Goal: Task Accomplishment & Management: Complete application form

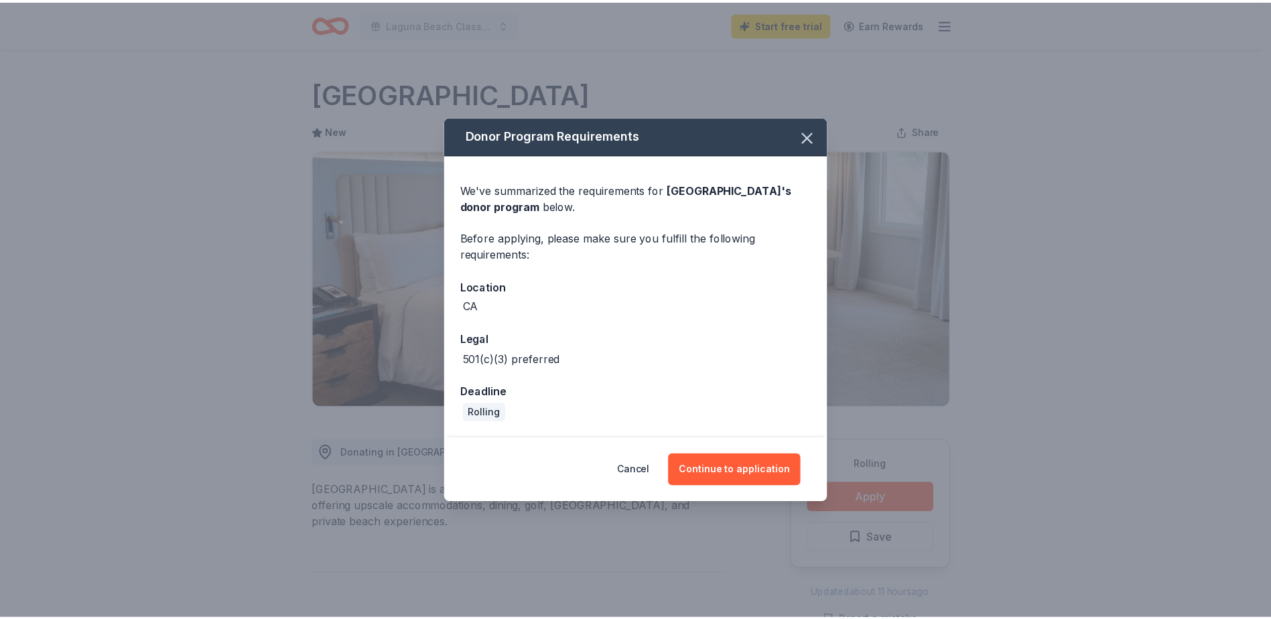
scroll to position [134, 0]
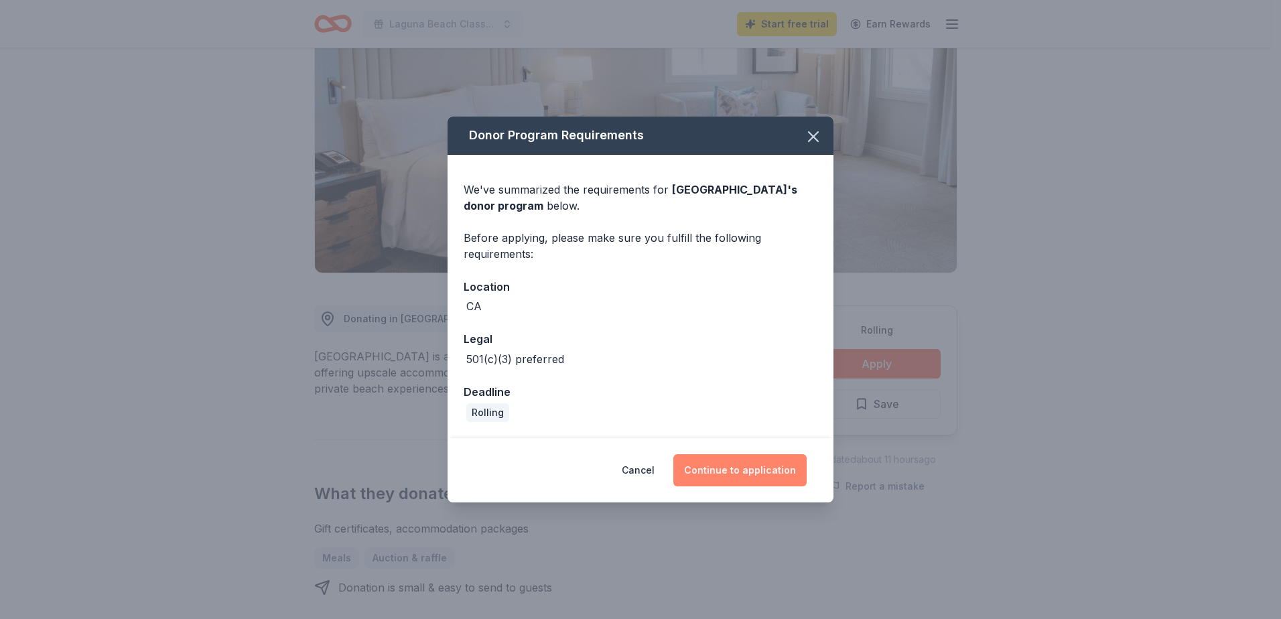
click at [712, 476] on button "Continue to application" at bounding box center [739, 470] width 133 height 32
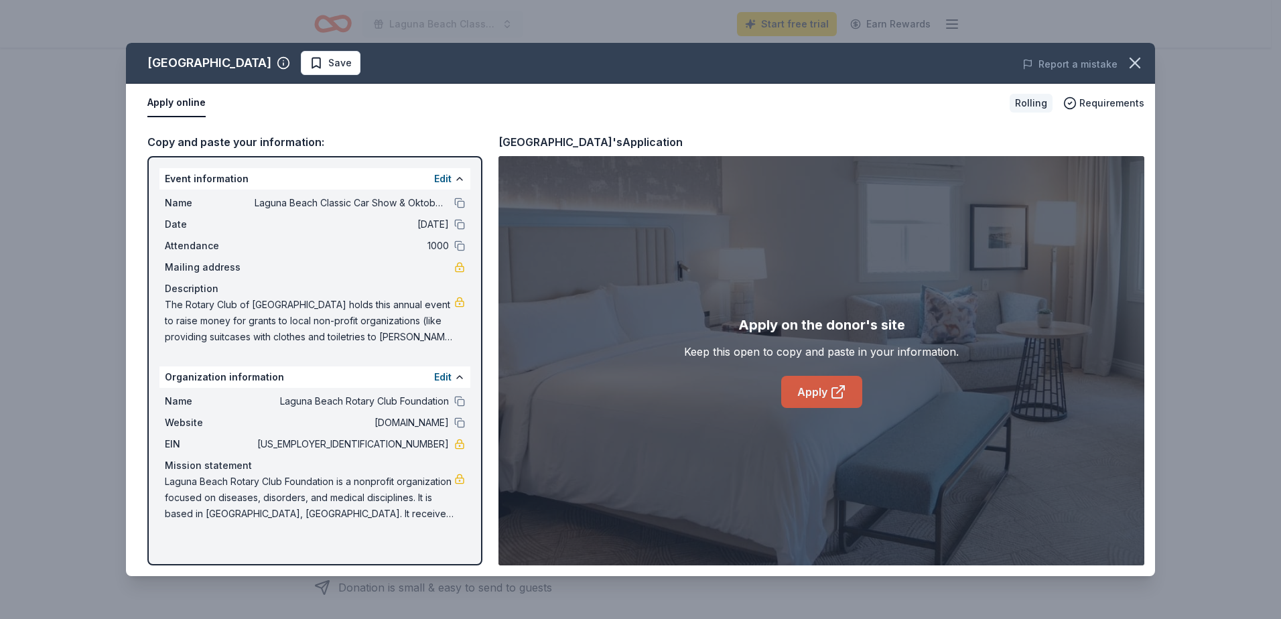
click at [817, 392] on link "Apply" at bounding box center [821, 392] width 81 height 32
click at [166, 304] on span "The Rotary Club of Laguna Beach holds this annual event to raise money for gran…" at bounding box center [309, 321] width 289 height 48
click at [170, 304] on span "The Rotary Club of Laguna Beach holds this annual event to raise money for gran…" at bounding box center [309, 321] width 289 height 48
click at [259, 311] on span "The Rotary Club of Laguna Beach holds this annual event to raise money for gran…" at bounding box center [309, 321] width 289 height 48
click at [1136, 62] on icon "button" at bounding box center [1134, 62] width 9 height 9
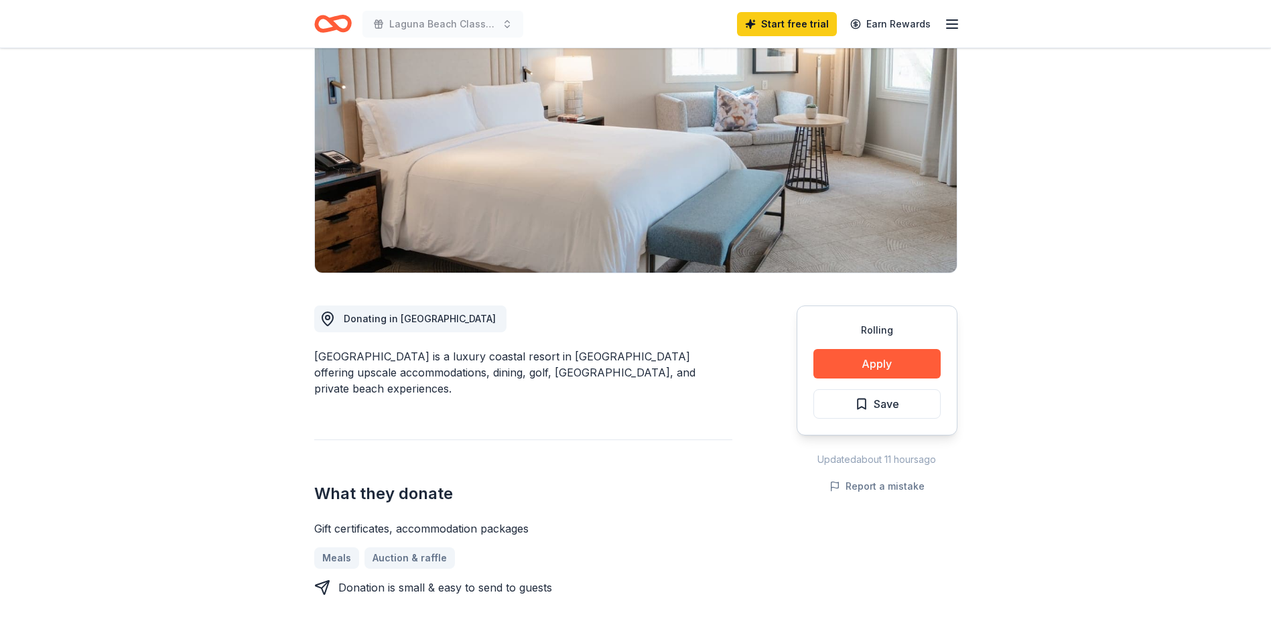
click at [949, 22] on icon "button" at bounding box center [952, 24] width 16 height 16
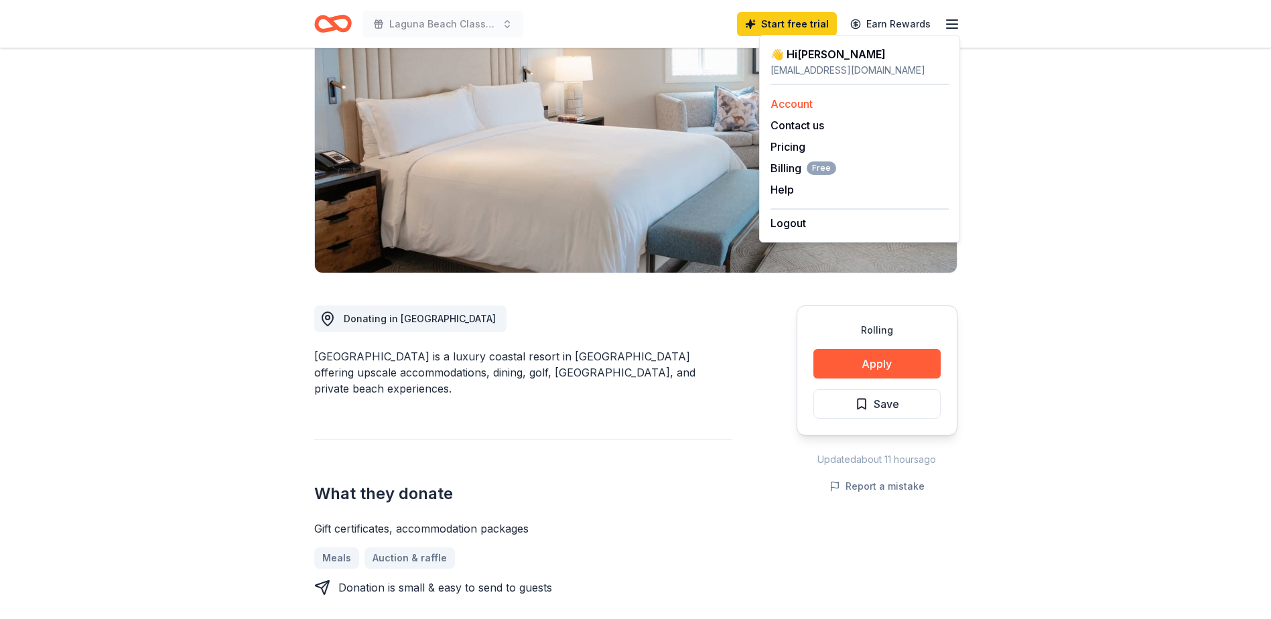
click at [785, 101] on link "Account" at bounding box center [791, 103] width 42 height 13
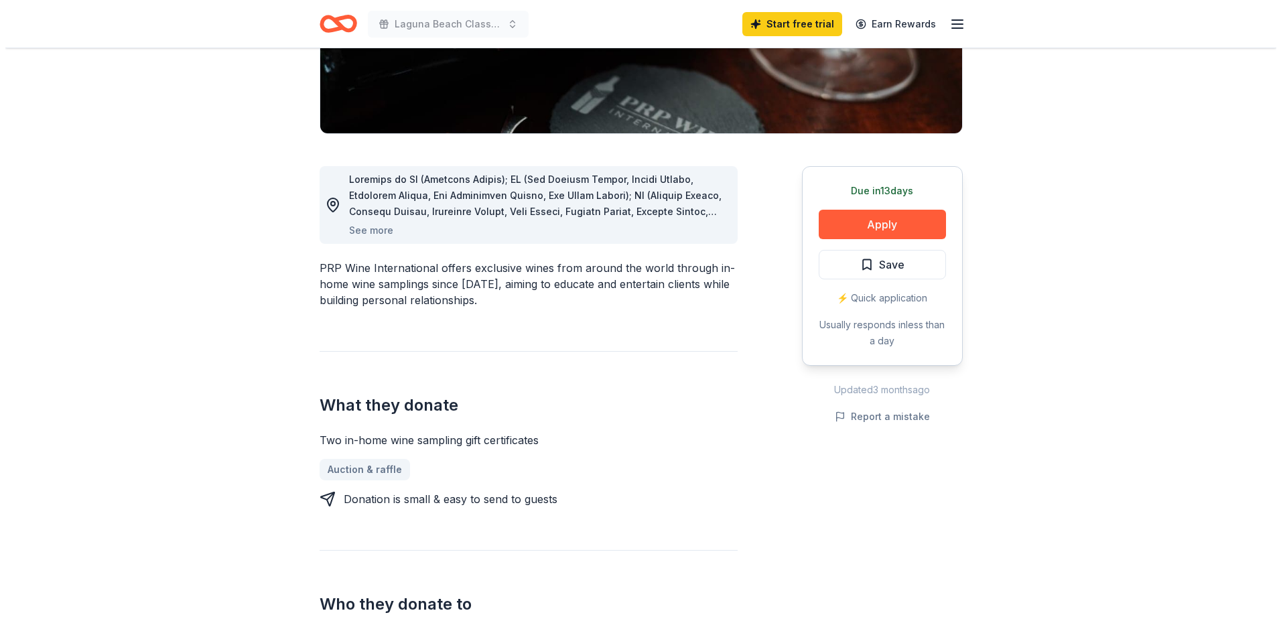
scroll to position [134, 0]
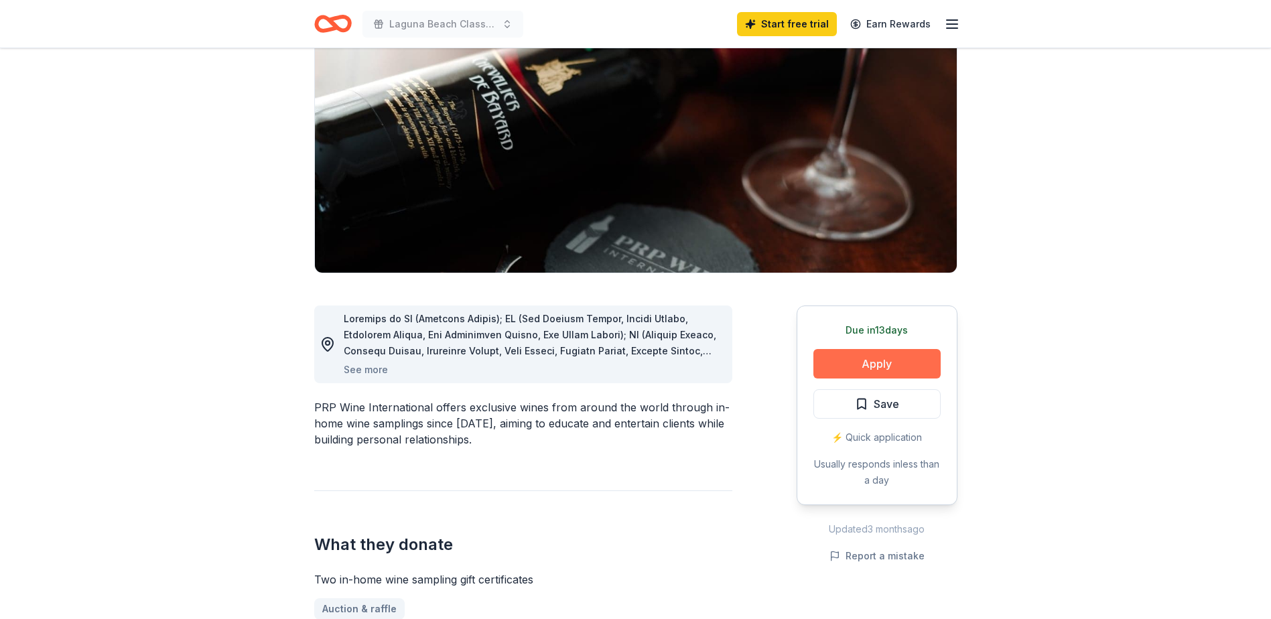
click at [873, 368] on button "Apply" at bounding box center [876, 363] width 127 height 29
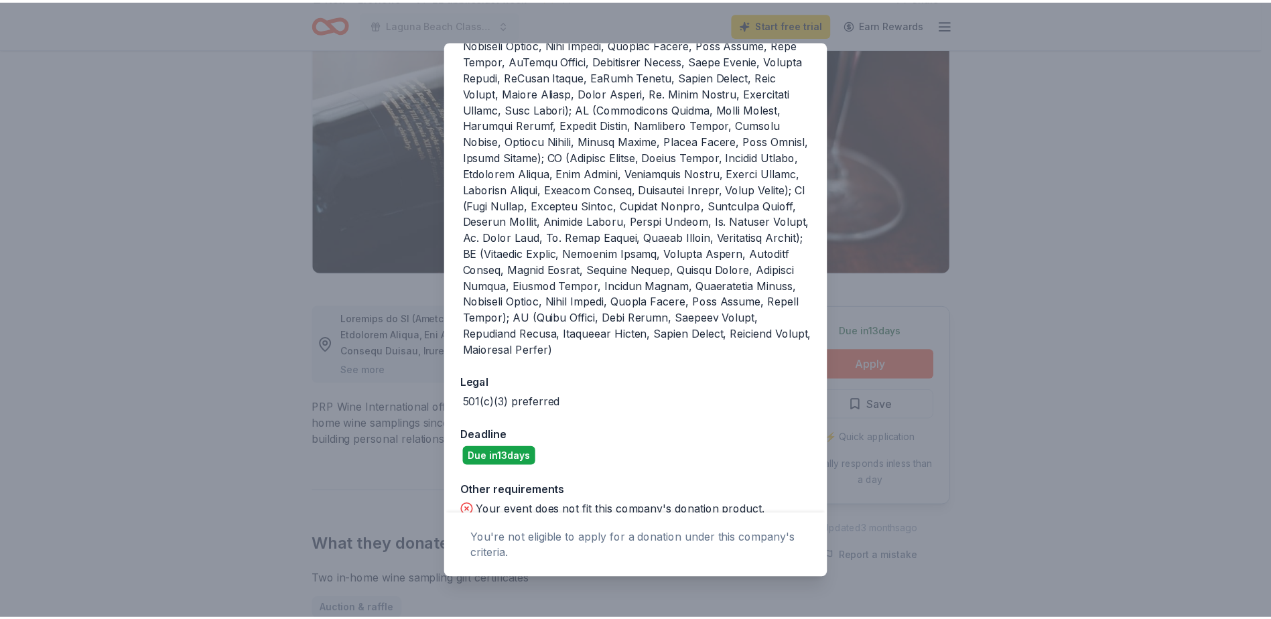
scroll to position [464, 0]
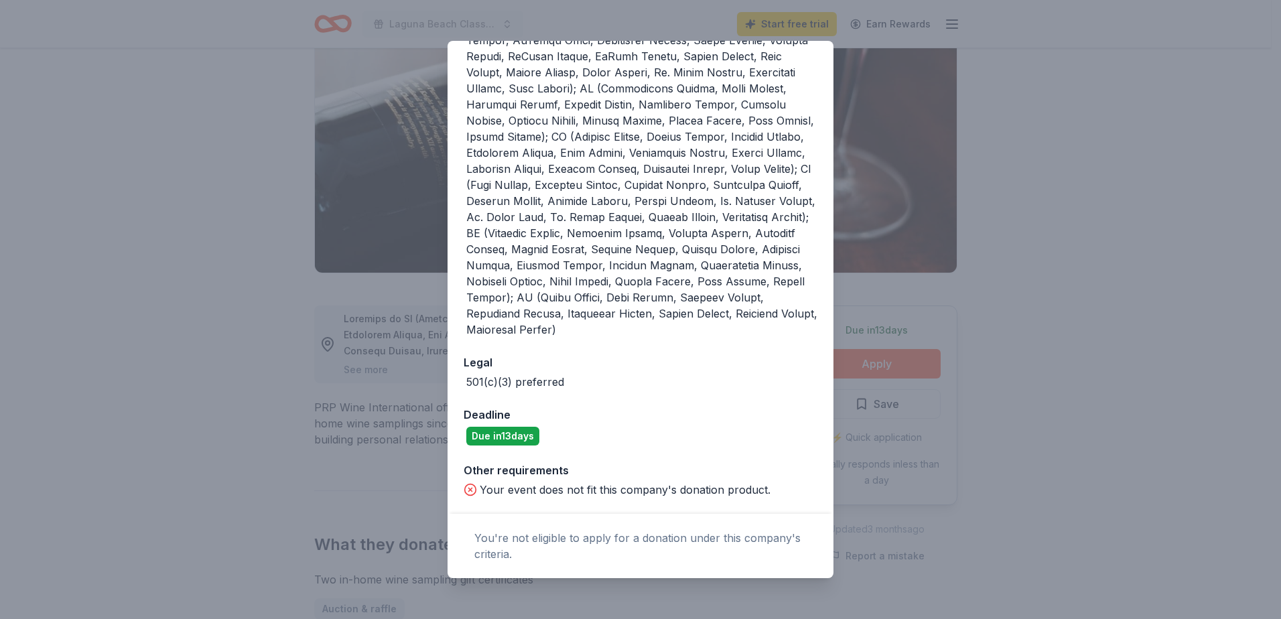
click at [975, 479] on div "Donor Program Requirements The following requirements may not be met: Your even…" at bounding box center [640, 309] width 1281 height 619
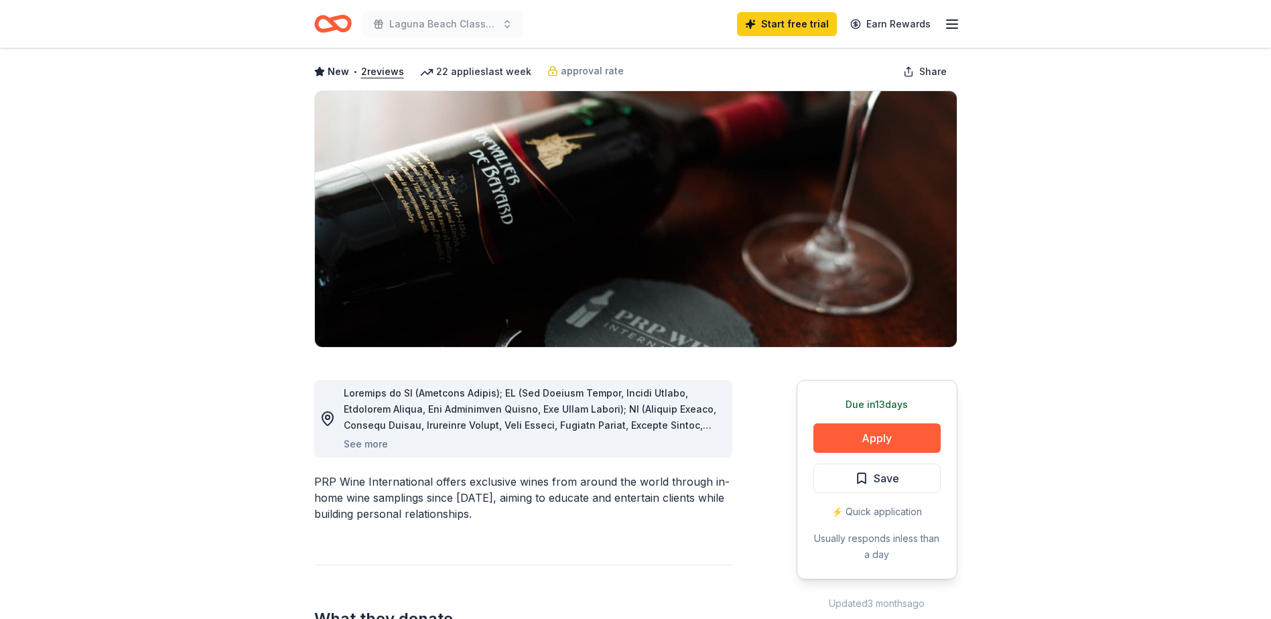
scroll to position [0, 0]
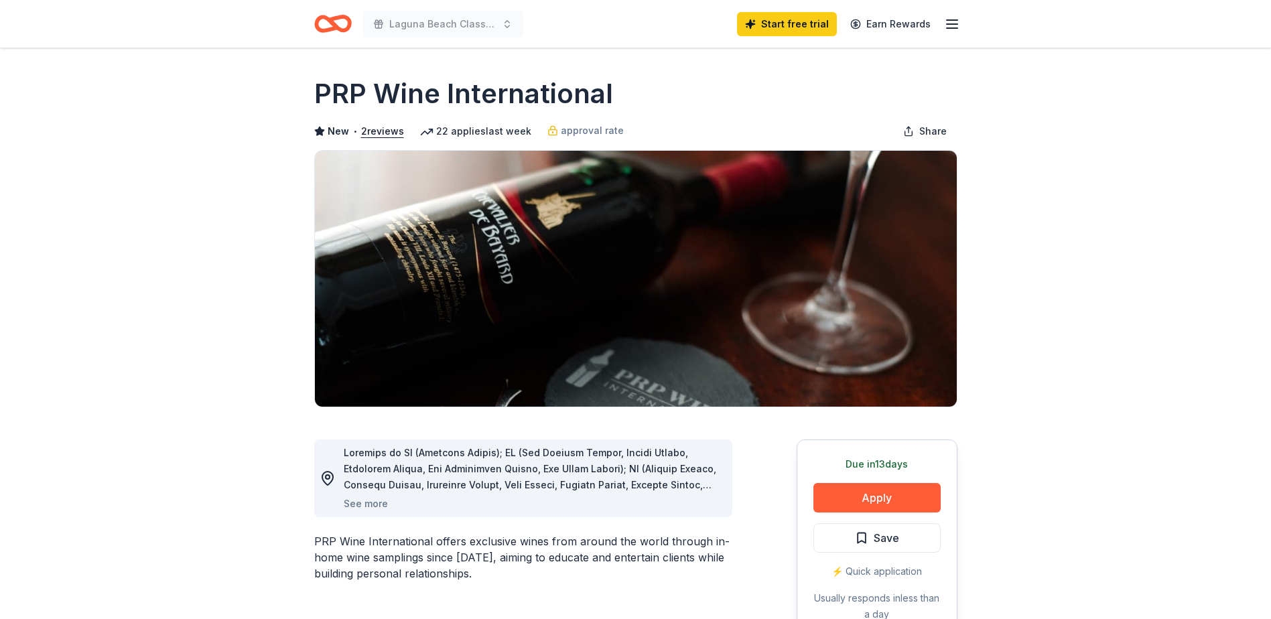
drag, startPoint x: 314, startPoint y: 90, endPoint x: 561, endPoint y: 98, distance: 246.7
click at [561, 98] on h1 "PRP Wine International" at bounding box center [463, 94] width 299 height 38
click at [559, 95] on h1 "PRP Wine International" at bounding box center [463, 94] width 299 height 38
click at [607, 93] on h1 "PRP Wine International" at bounding box center [463, 94] width 299 height 38
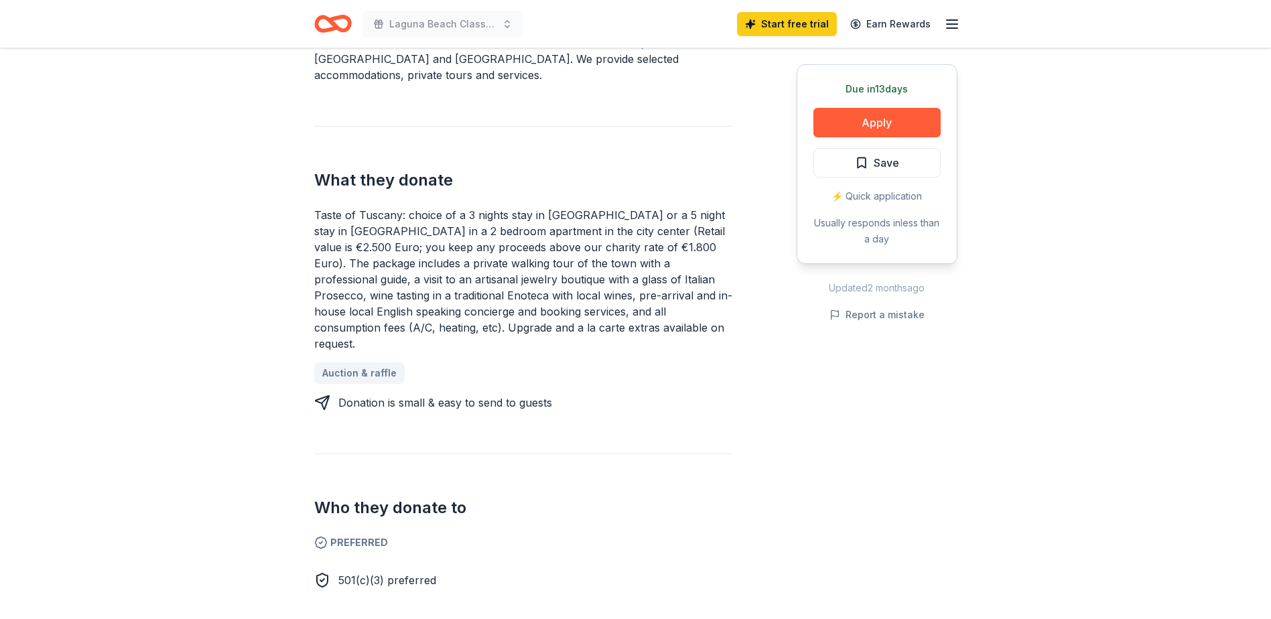
scroll to position [469, 0]
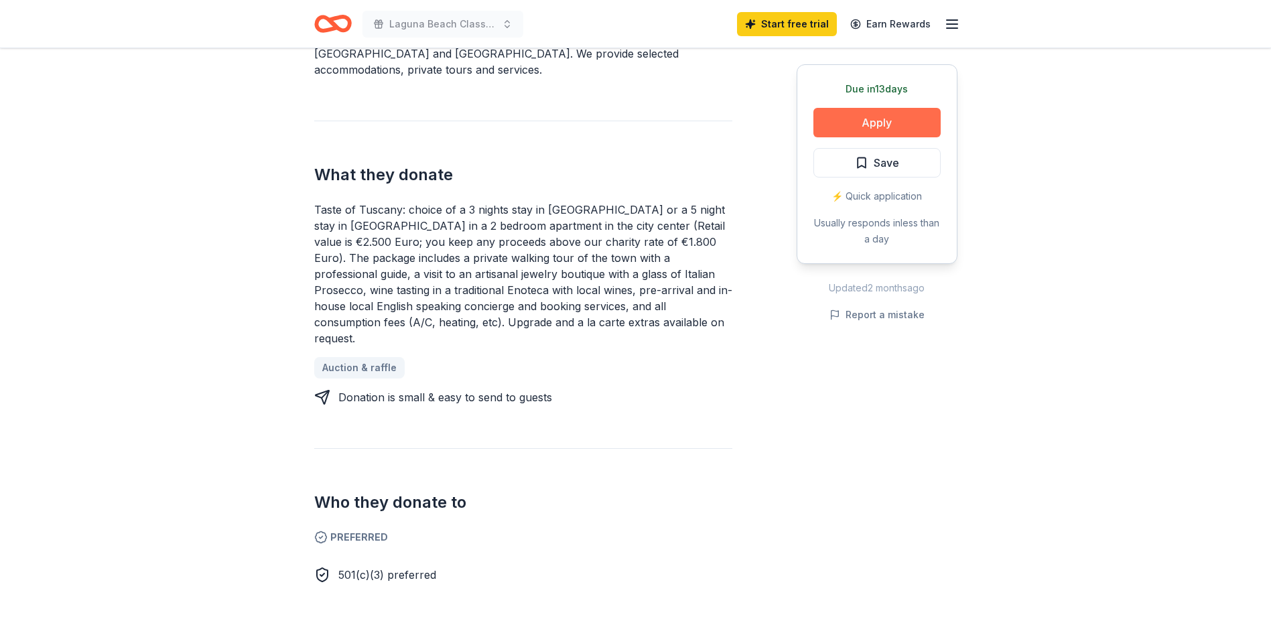
click at [872, 121] on button "Apply" at bounding box center [876, 122] width 127 height 29
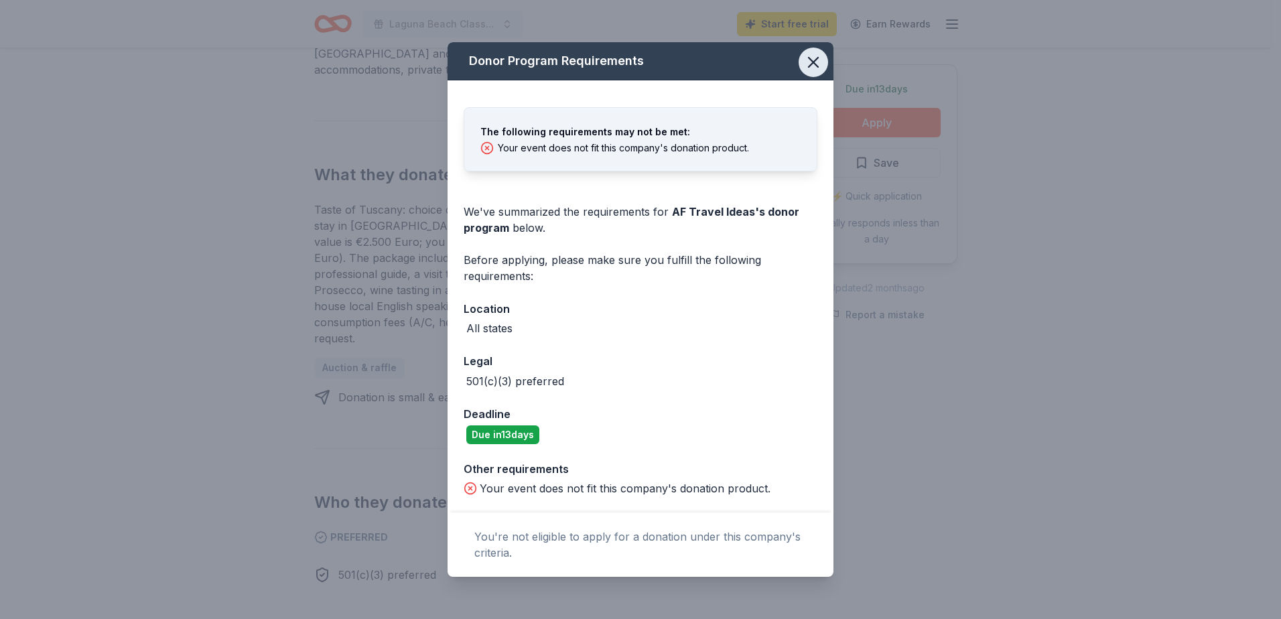
click at [817, 64] on icon "button" at bounding box center [813, 62] width 19 height 19
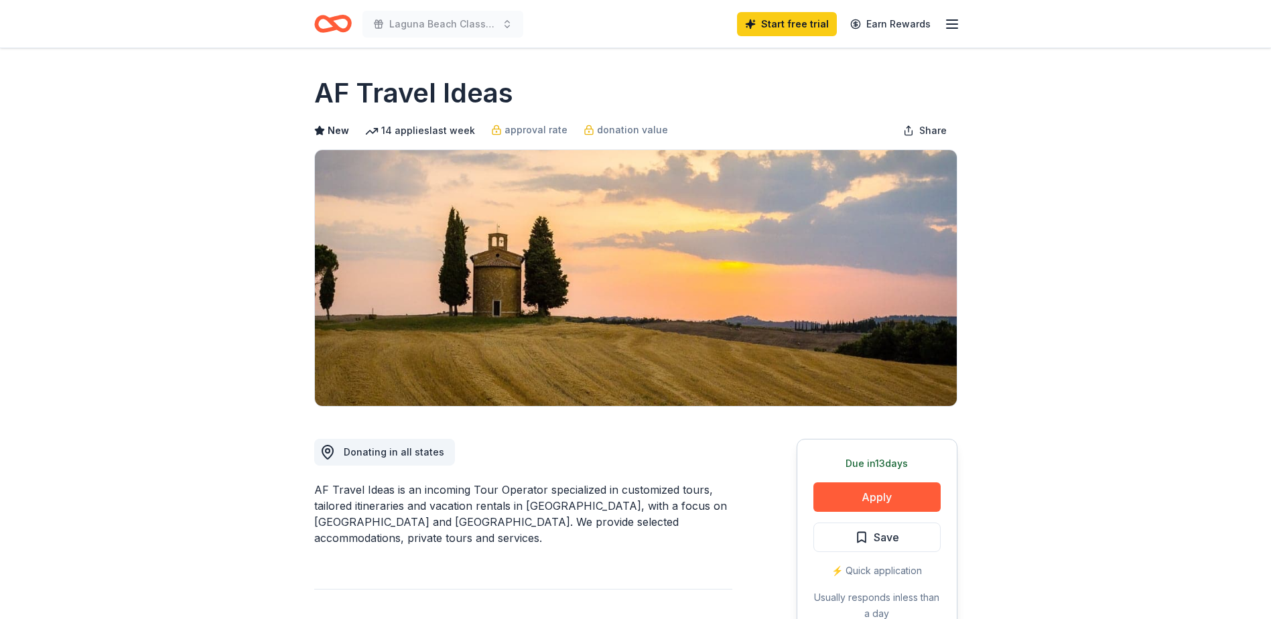
scroll to position [0, 0]
